Goal: Transaction & Acquisition: Purchase product/service

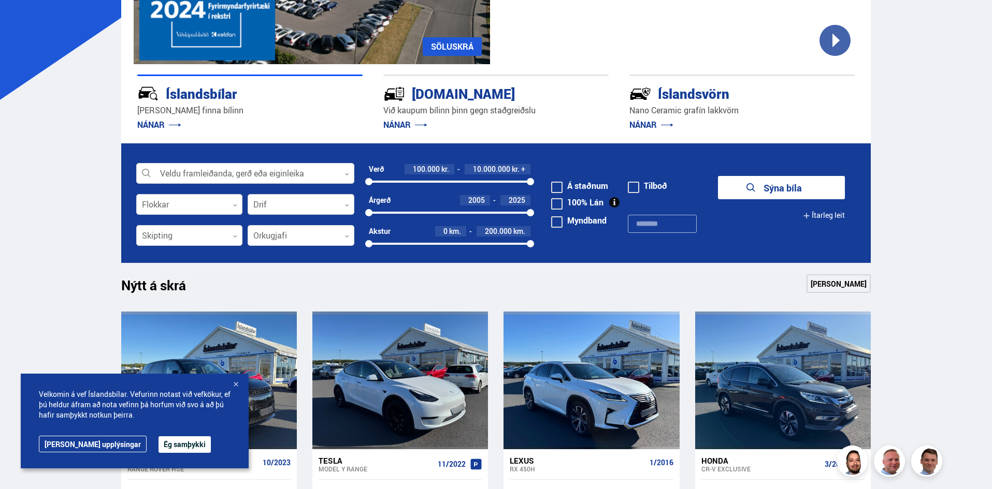
scroll to position [207, 0]
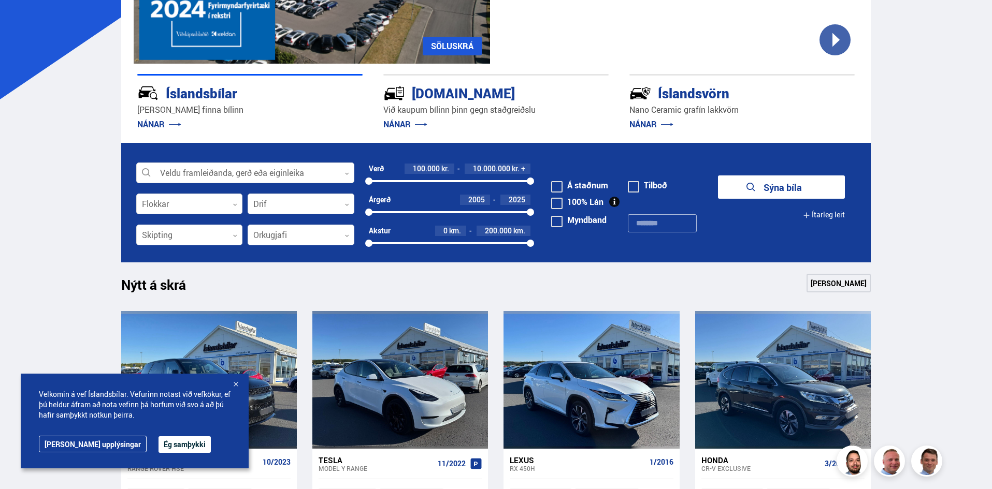
click at [235, 382] on div at bounding box center [235, 385] width 10 height 10
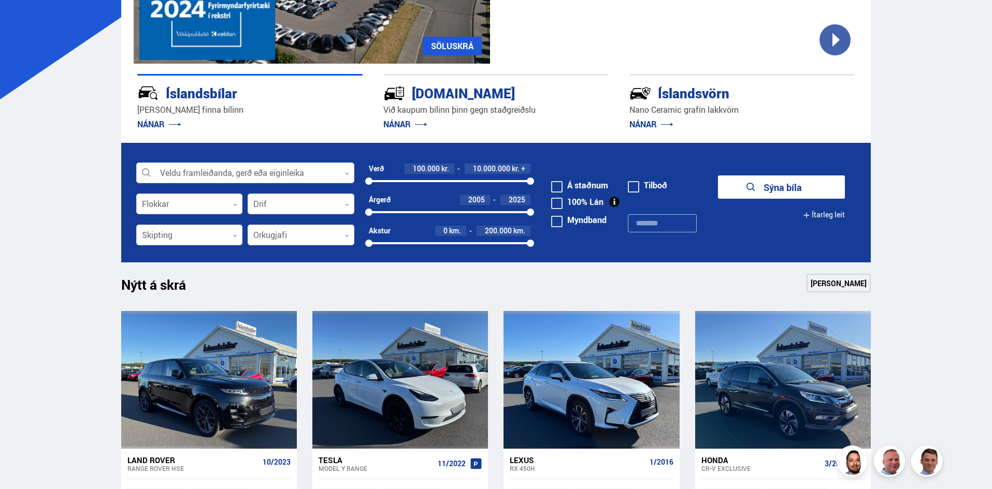
click at [557, 204] on span at bounding box center [556, 203] width 11 height 11
click at [214, 243] on div at bounding box center [189, 235] width 107 height 21
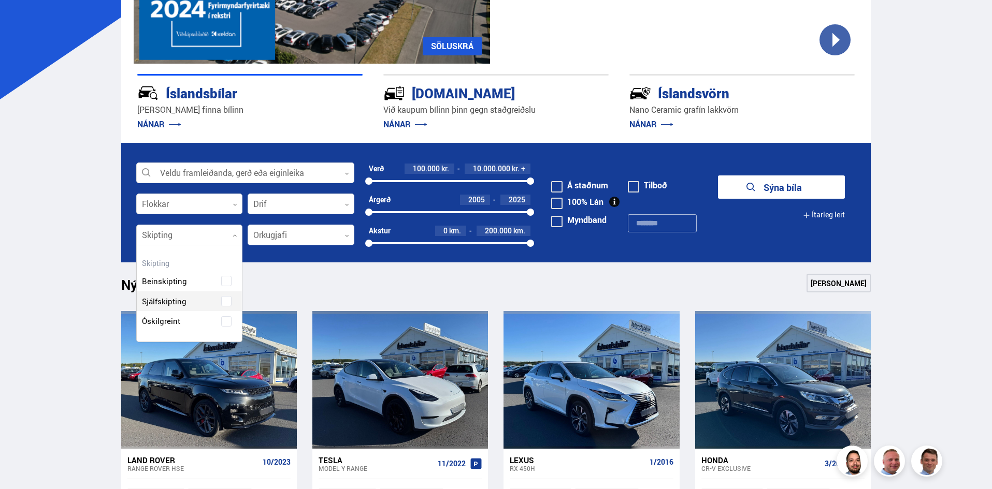
scroll to position [117, 105]
click at [182, 303] on div "Beinskipting Sjálfskipting Óskilgreint" at bounding box center [190, 294] width 106 height 76
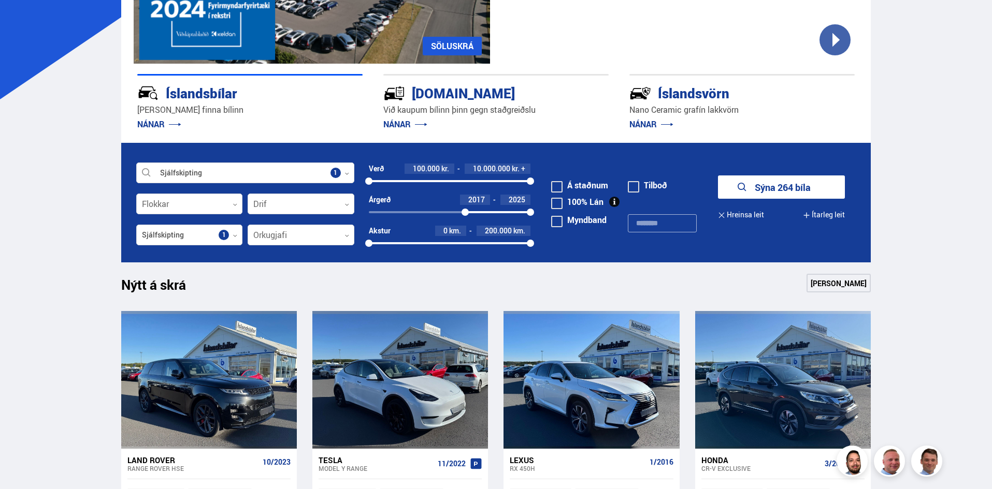
drag, startPoint x: 365, startPoint y: 213, endPoint x: 465, endPoint y: 215, distance: 100.0
click at [465, 215] on div at bounding box center [464, 212] width 7 height 7
click at [801, 184] on button "Sýna 196 bíla" at bounding box center [781, 187] width 127 height 23
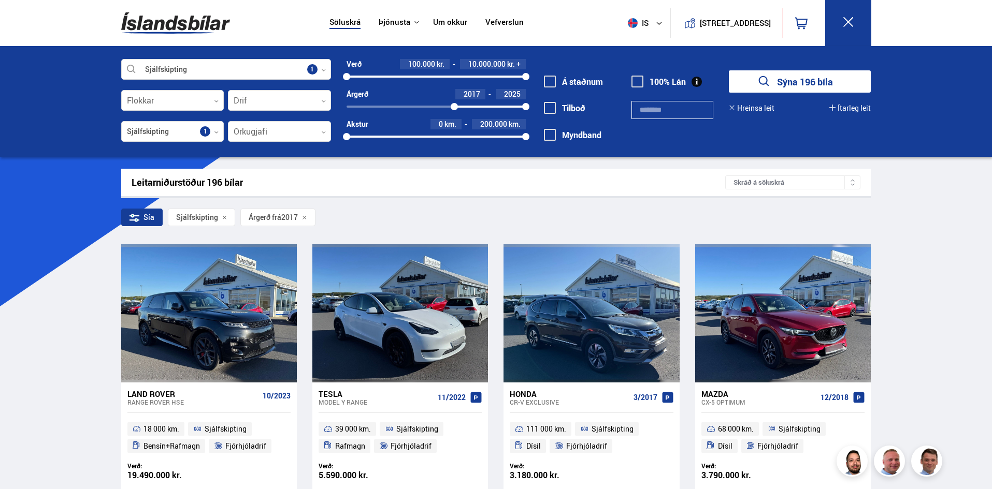
click at [152, 217] on div "Sía" at bounding box center [141, 218] width 41 height 18
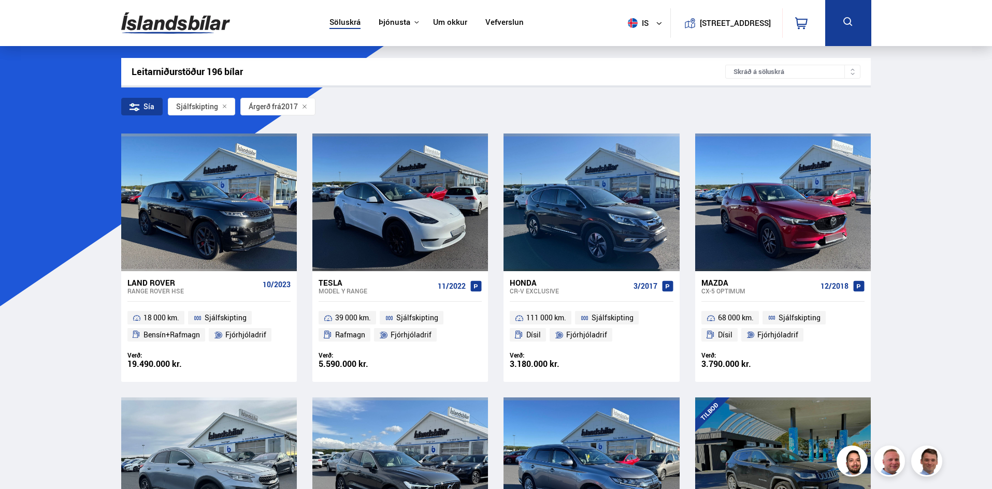
click at [800, 68] on div "Skráð á söluskrá" at bounding box center [792, 72] width 135 height 14
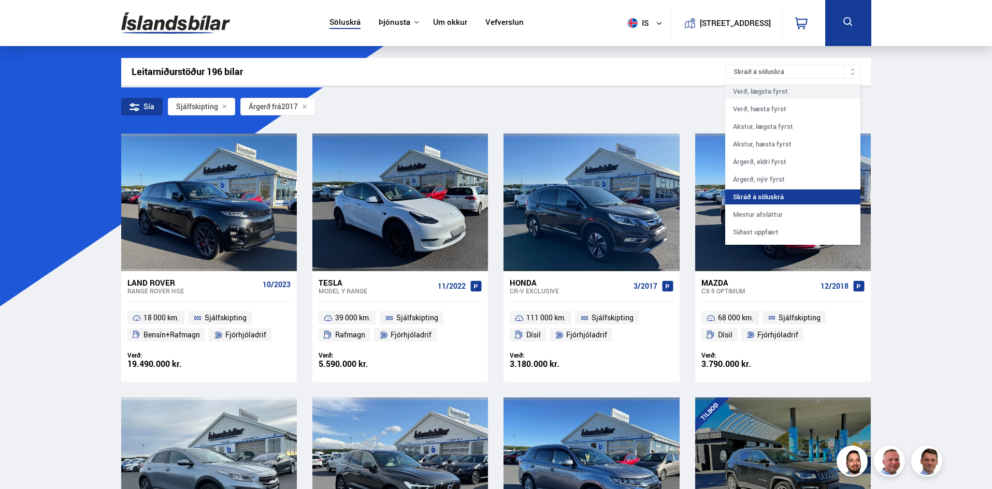
click at [784, 96] on div "Verð, lægsta fyrst" at bounding box center [792, 91] width 135 height 15
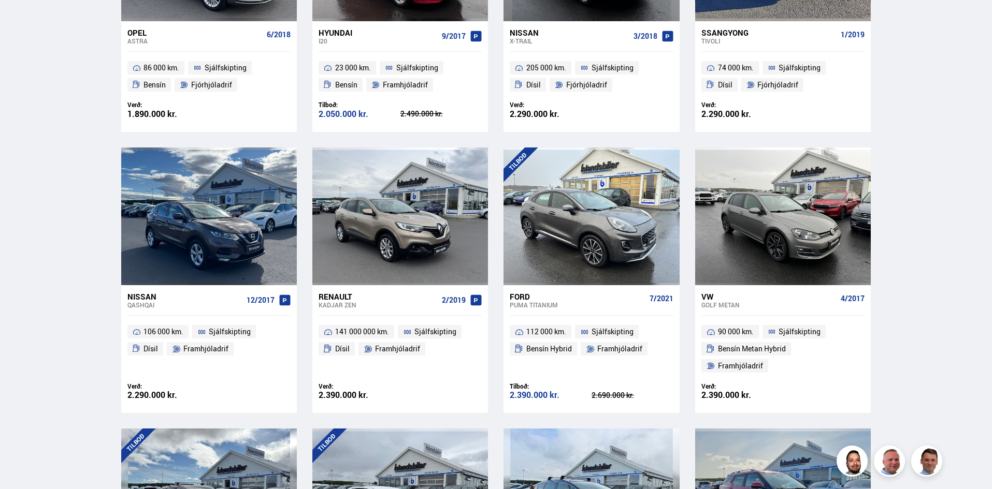
scroll to position [932, 0]
